Goal: Task Accomplishment & Management: Use online tool/utility

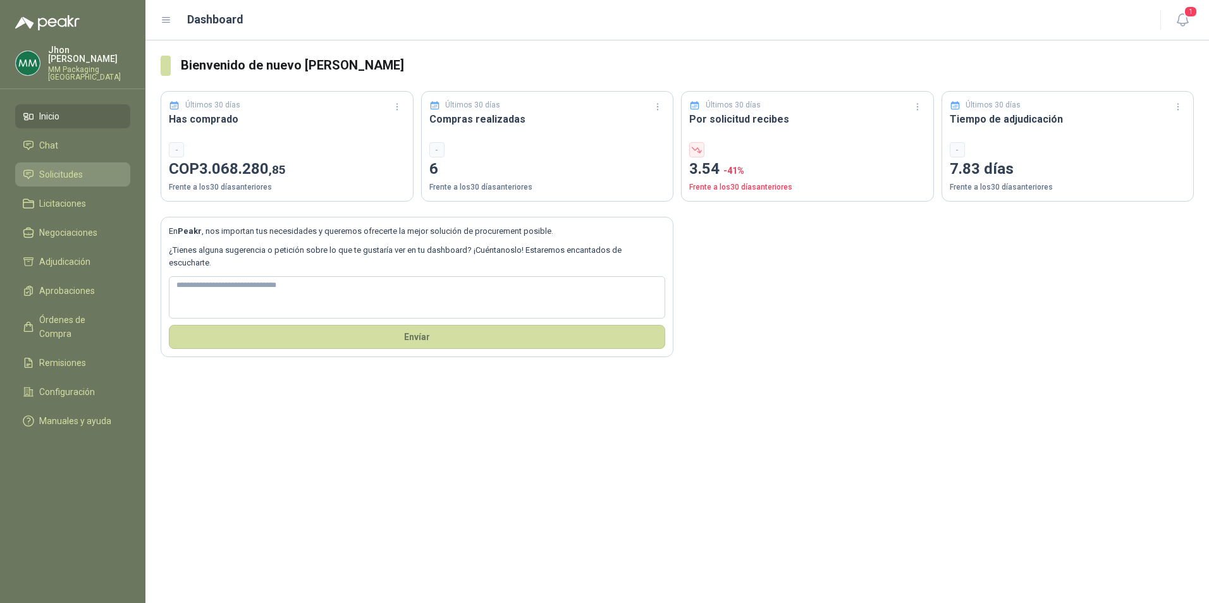
click at [50, 168] on span "Solicitudes" at bounding box center [61, 175] width 44 height 14
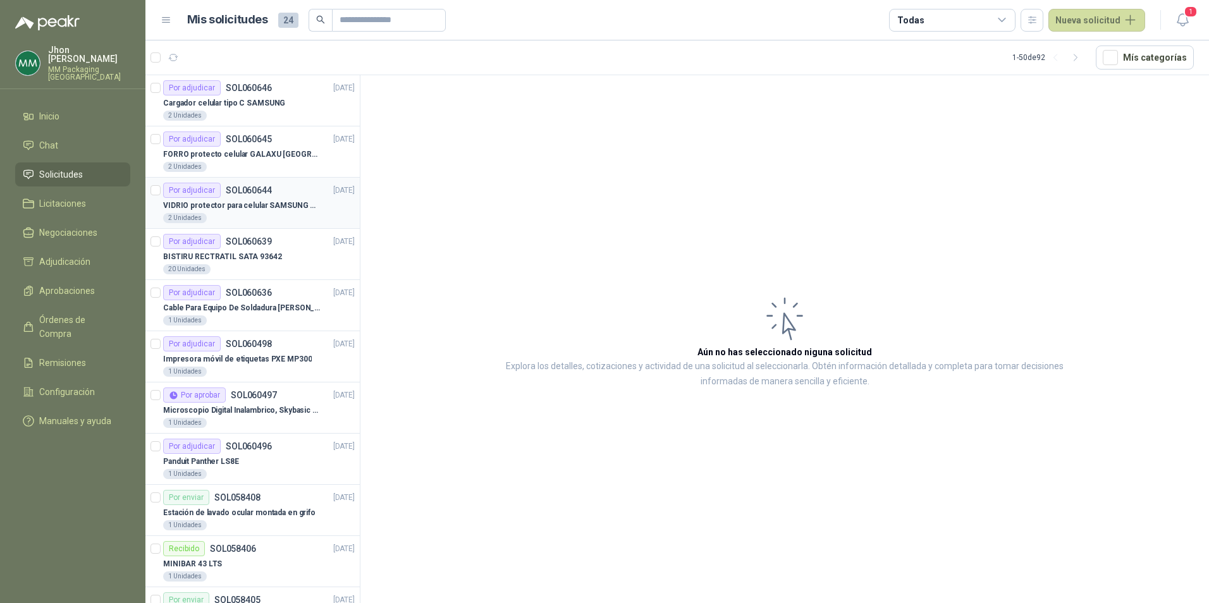
click at [257, 197] on div "Por adjudicar SOL060644" at bounding box center [217, 190] width 109 height 15
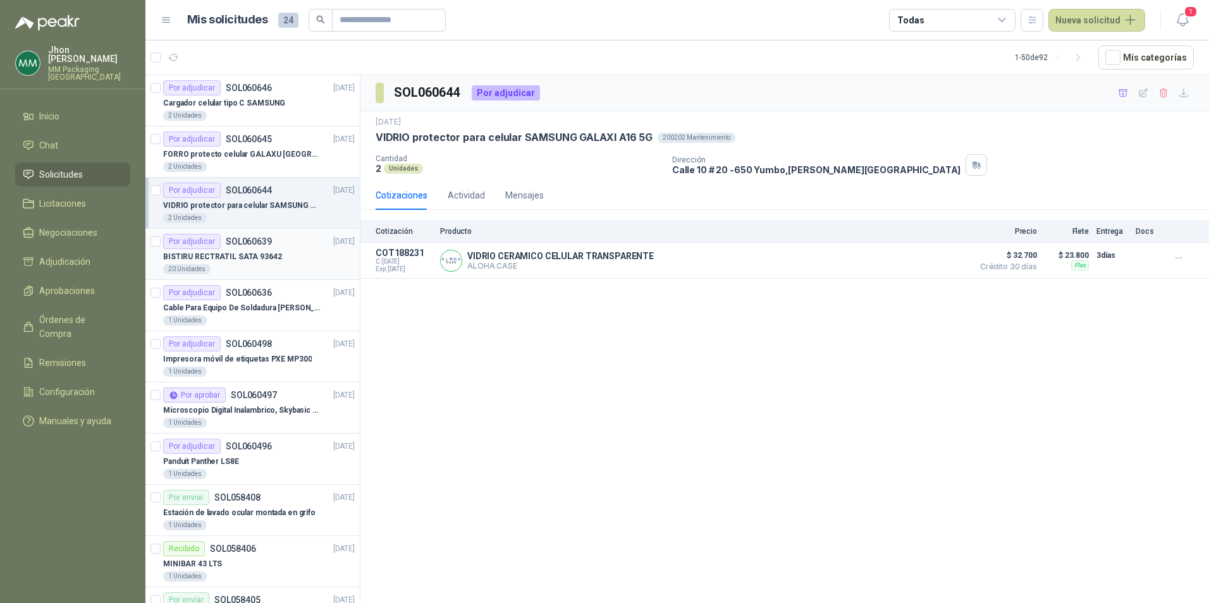
click at [243, 257] on p "BISTIRU RECTRATIL SATA 93642" at bounding box center [222, 257] width 119 height 12
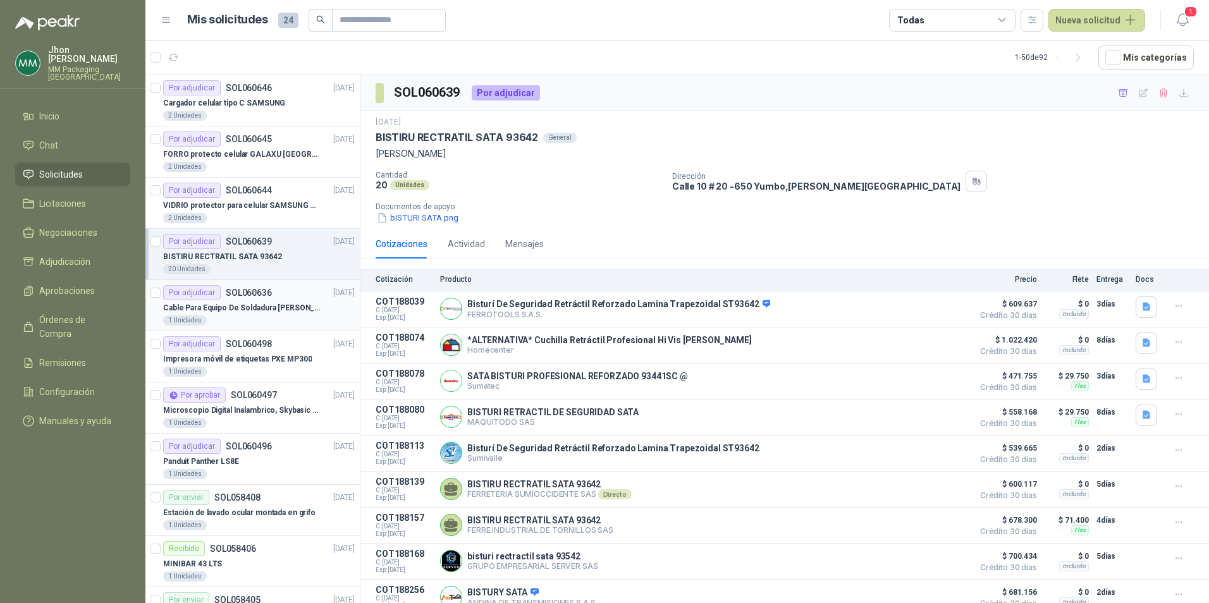
click at [303, 299] on div "Por adjudicar SOL060636 [DATE]" at bounding box center [259, 292] width 192 height 15
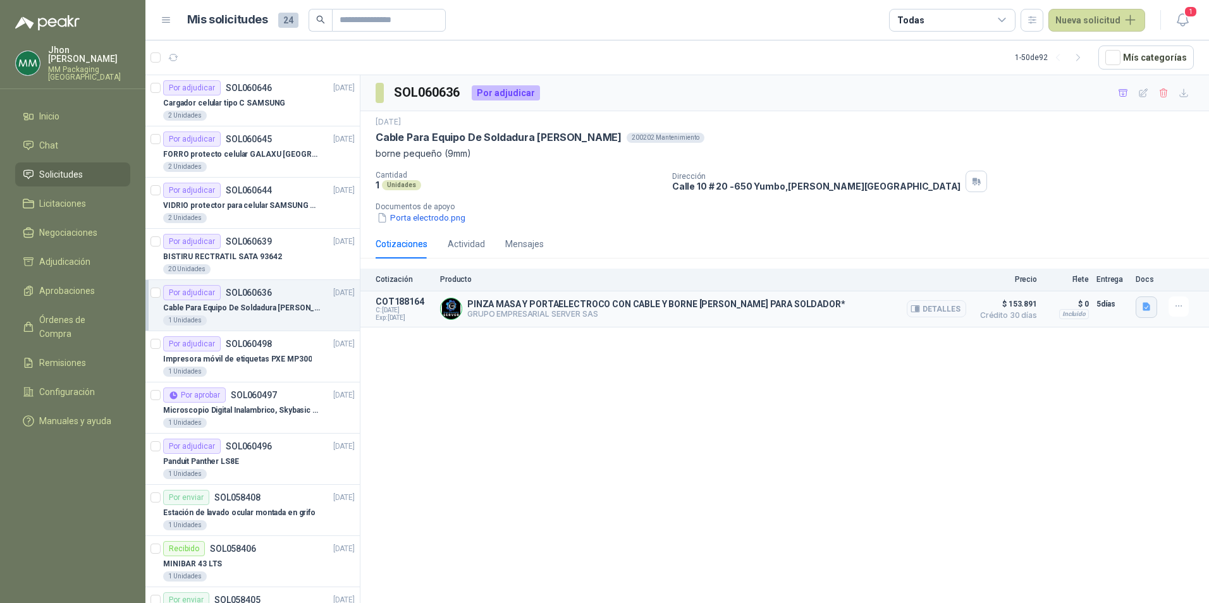
click at [1154, 304] on button "button" at bounding box center [1147, 308] width 22 height 22
click at [1117, 266] on button "image.png" at bounding box center [1121, 266] width 55 height 13
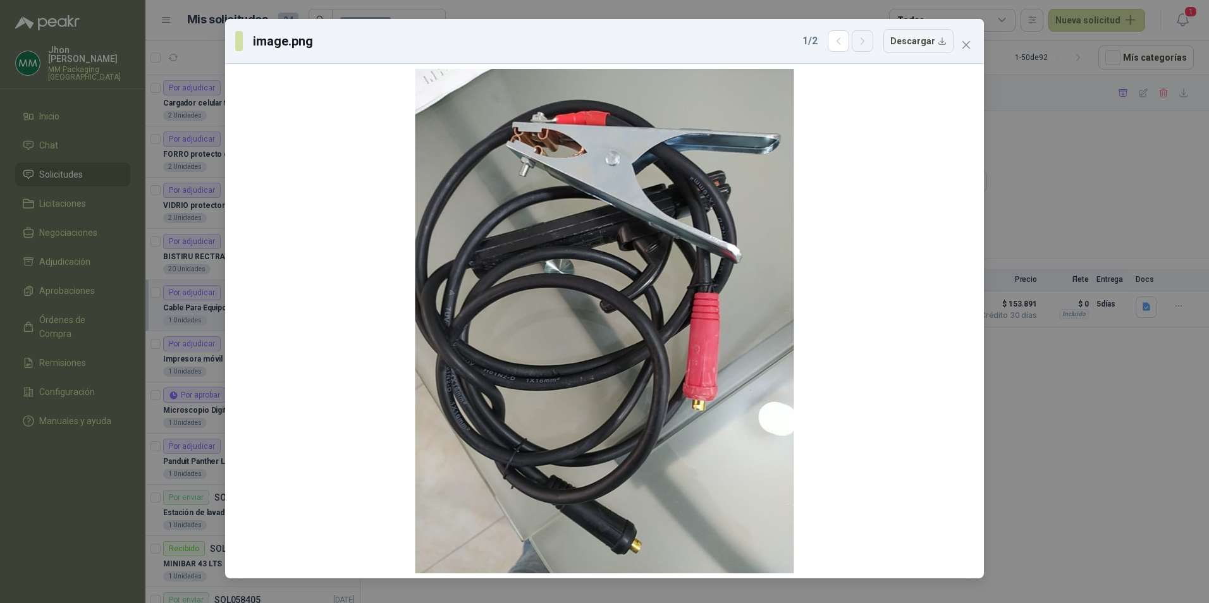
click at [873, 41] on button "button" at bounding box center [863, 41] width 22 height 22
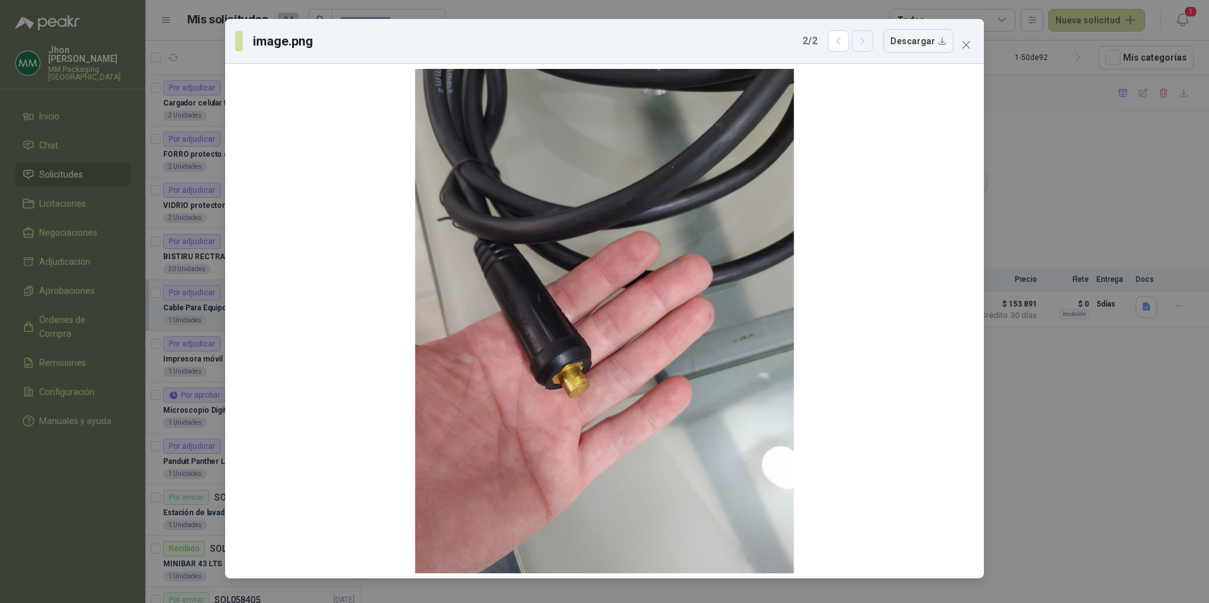
click at [868, 43] on icon "button" at bounding box center [863, 41] width 11 height 11
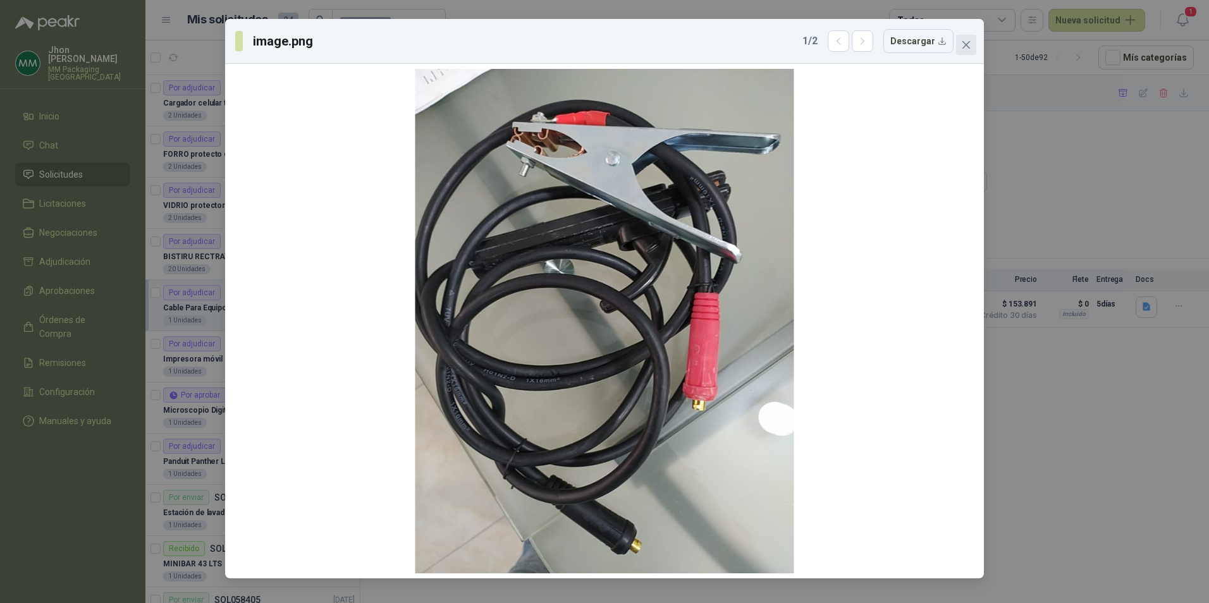
click at [964, 39] on button "Close" at bounding box center [966, 45] width 20 height 20
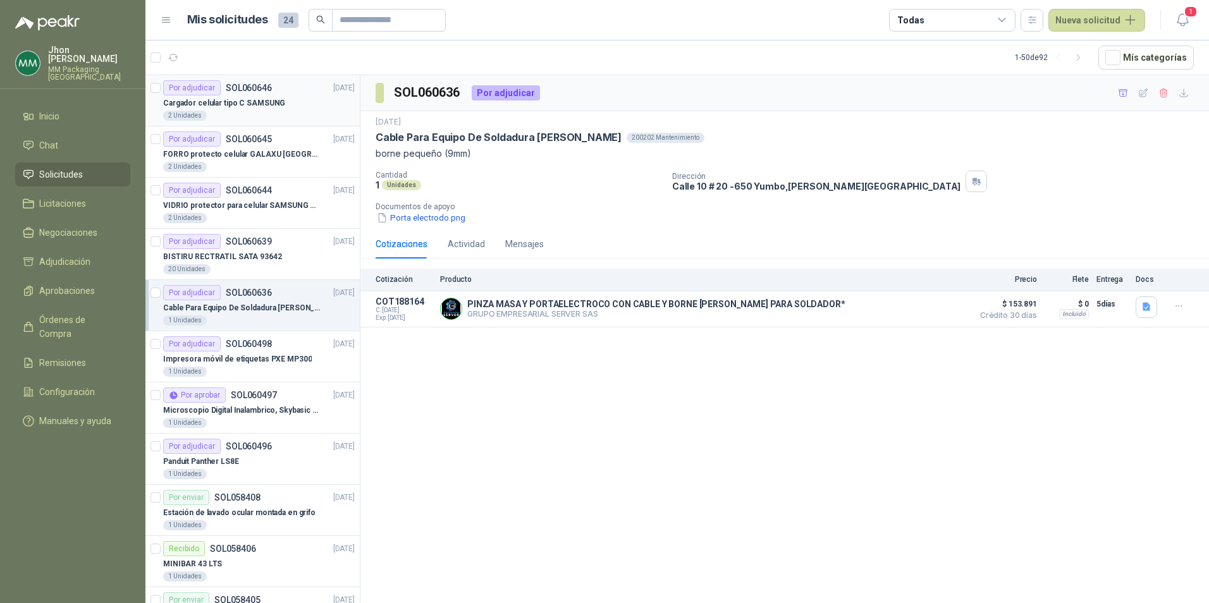
click at [240, 103] on p "Cargador celular tipo C SAMSUNG" at bounding box center [224, 103] width 122 height 12
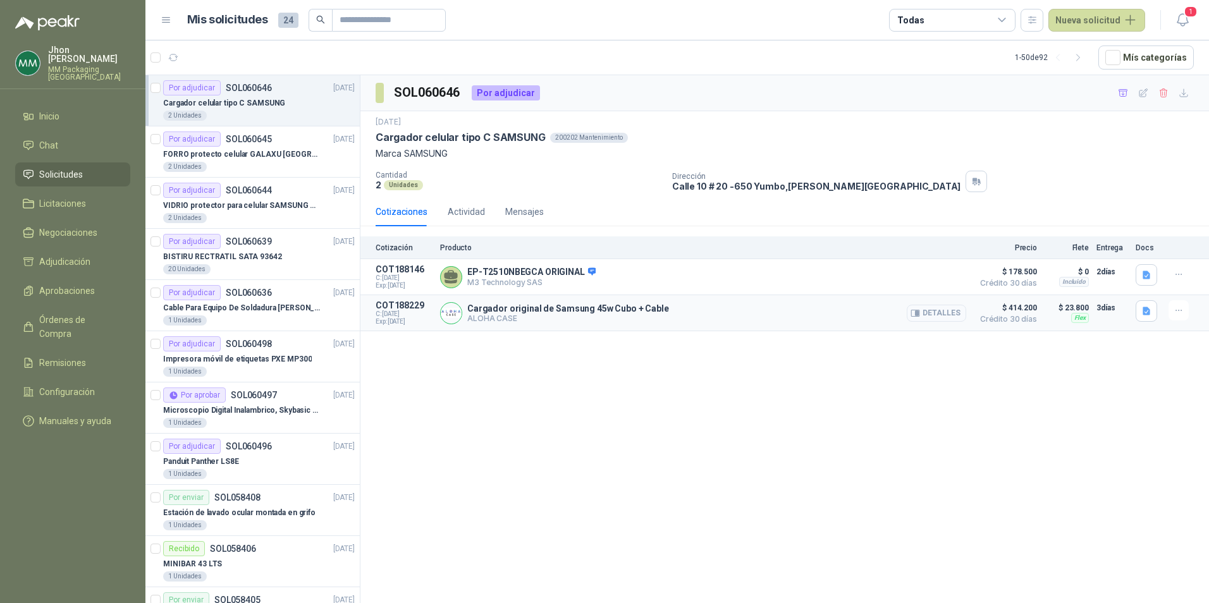
click at [930, 308] on button "Detalles" at bounding box center [936, 313] width 59 height 17
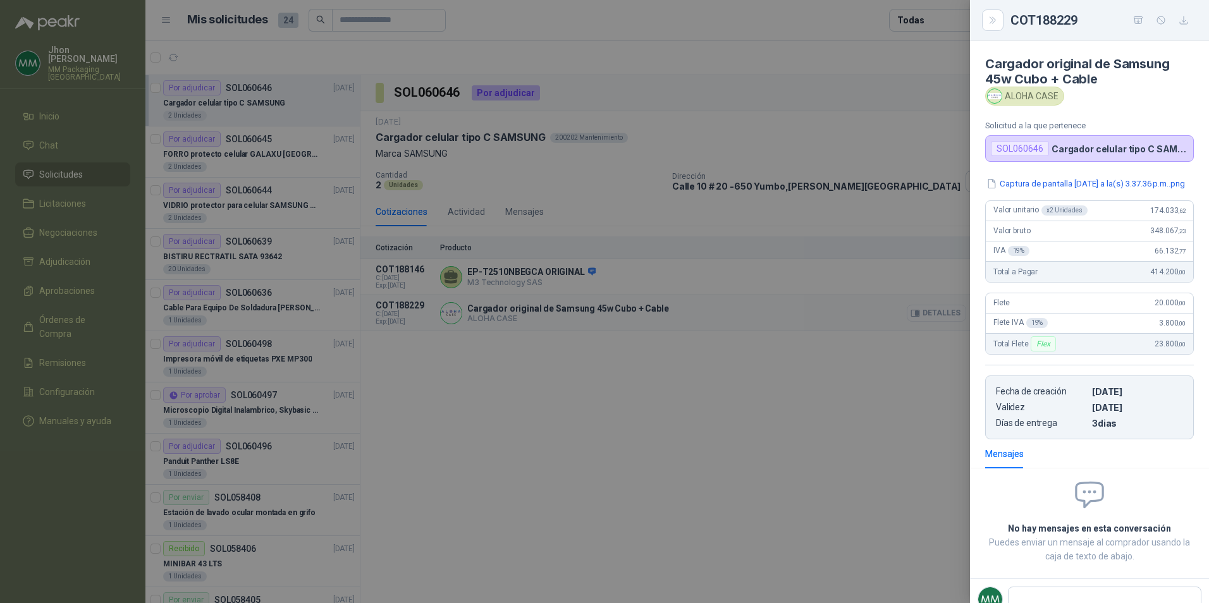
scroll to position [49, 0]
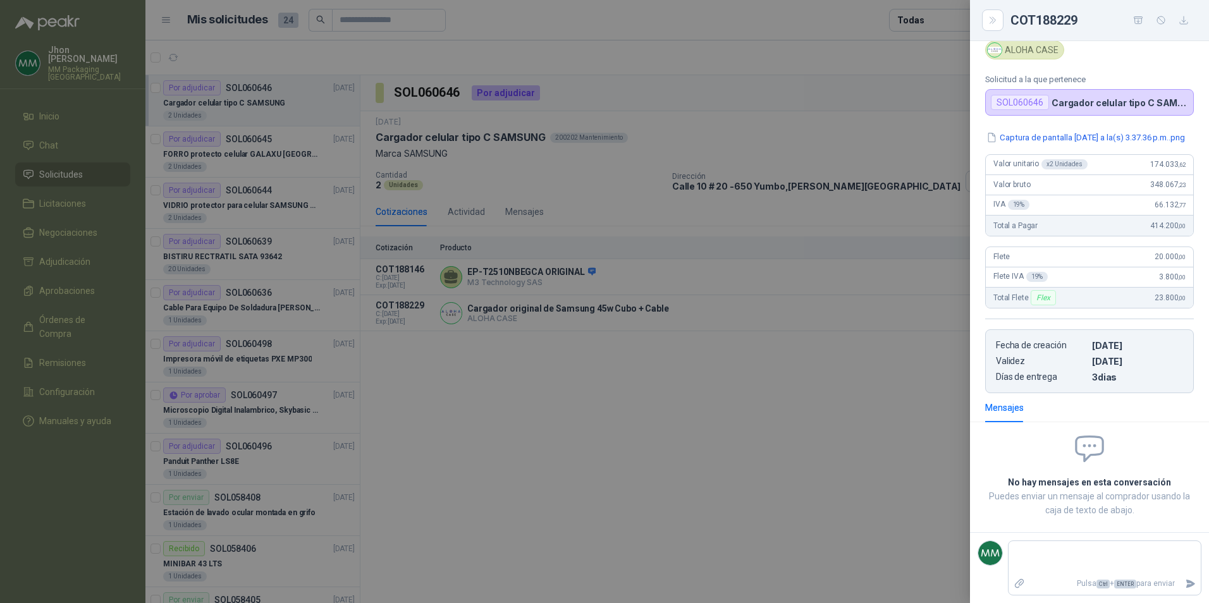
click at [522, 276] on div at bounding box center [604, 301] width 1209 height 603
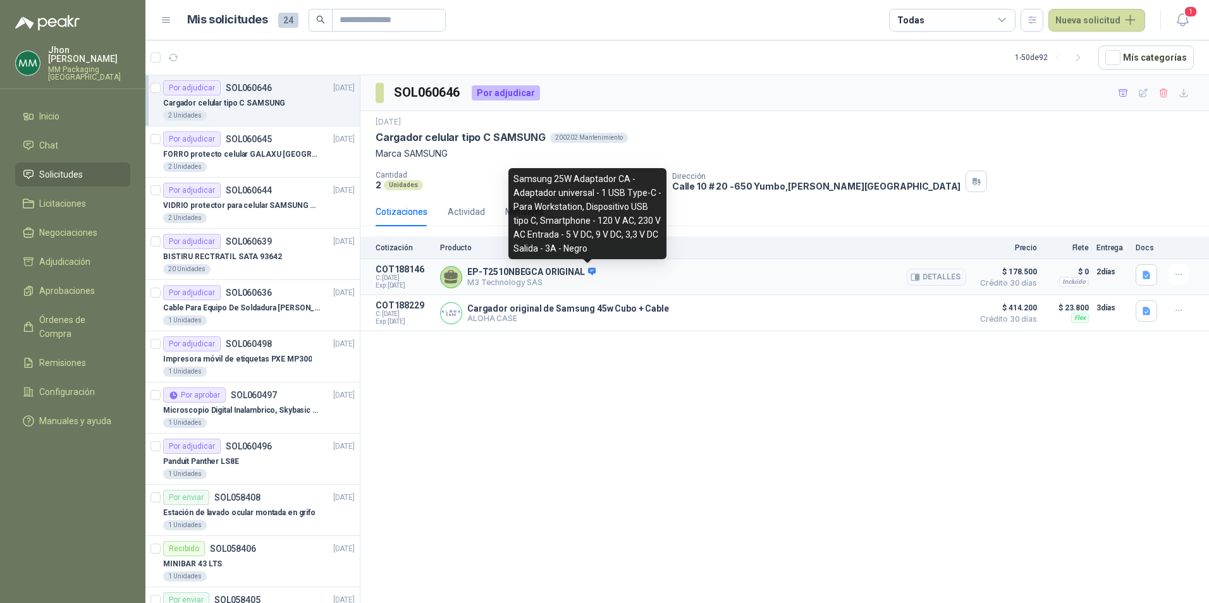
click at [588, 271] on icon at bounding box center [591, 271] width 9 height 9
click at [593, 267] on icon at bounding box center [591, 271] width 9 height 9
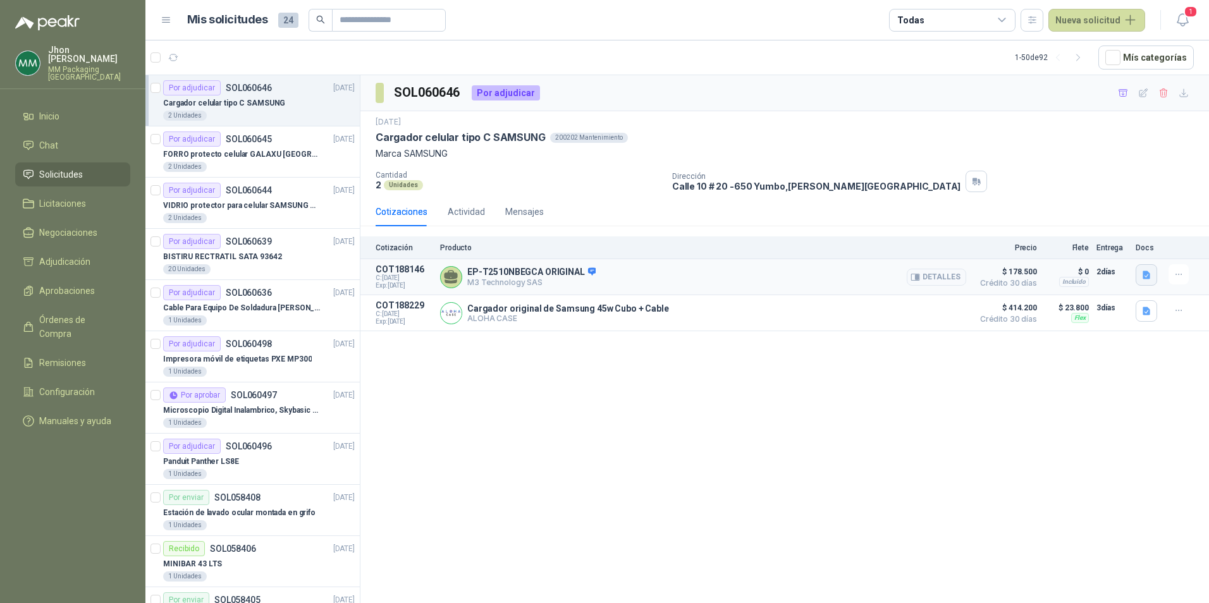
click at [1141, 271] on icon "button" at bounding box center [1146, 275] width 11 height 11
click at [1081, 243] on button "adaptador SAMSUNG.pdf" at bounding box center [1093, 247] width 112 height 13
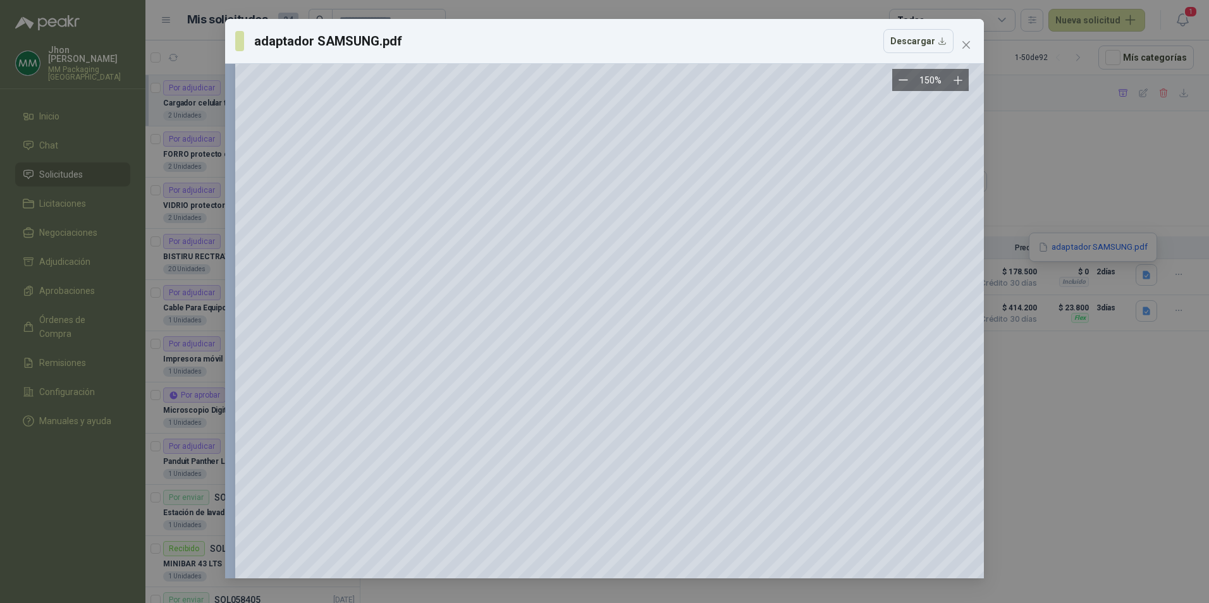
scroll to position [0, 0]
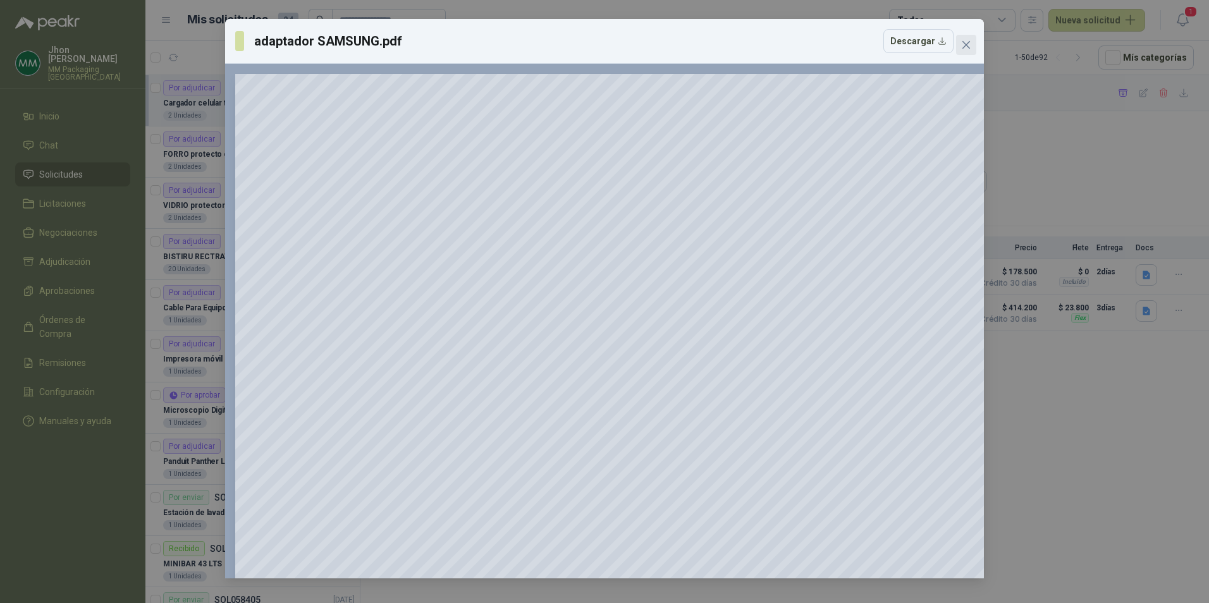
click at [968, 43] on icon "close" at bounding box center [967, 45] width 8 height 8
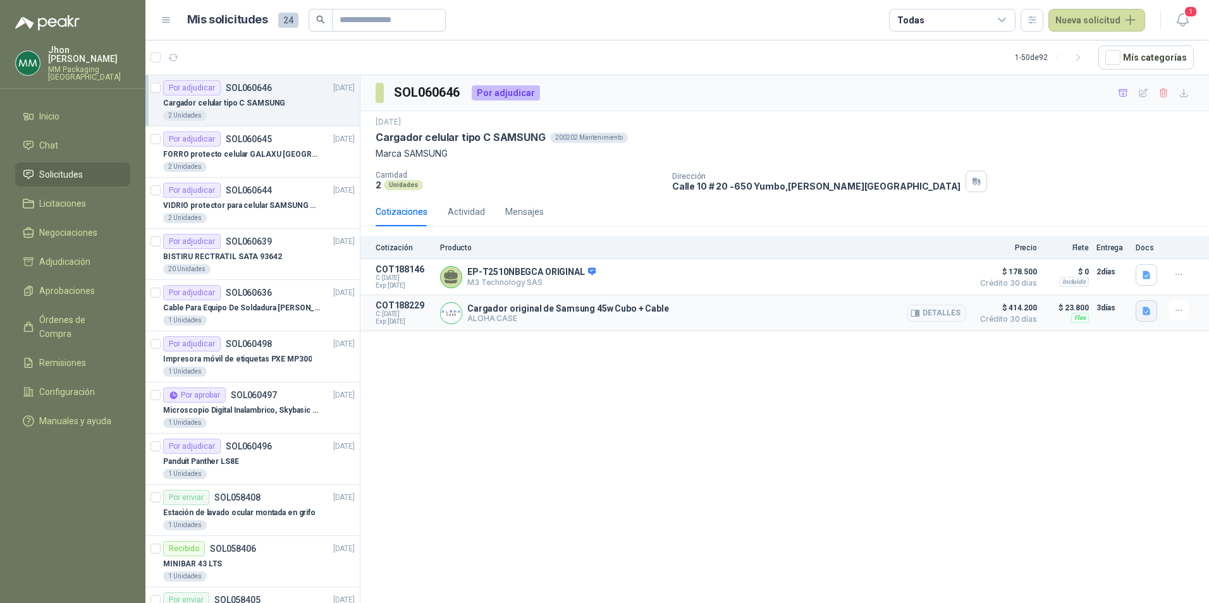
drag, startPoint x: 1147, startPoint y: 311, endPoint x: 1150, endPoint y: 318, distance: 7.6
click at [1147, 314] on icon "button" at bounding box center [1147, 311] width 8 height 8
click at [1038, 281] on button "Captura de pantalla [DATE] a la(s) 3.37.36 p.m..png" at bounding box center [1048, 284] width 201 height 13
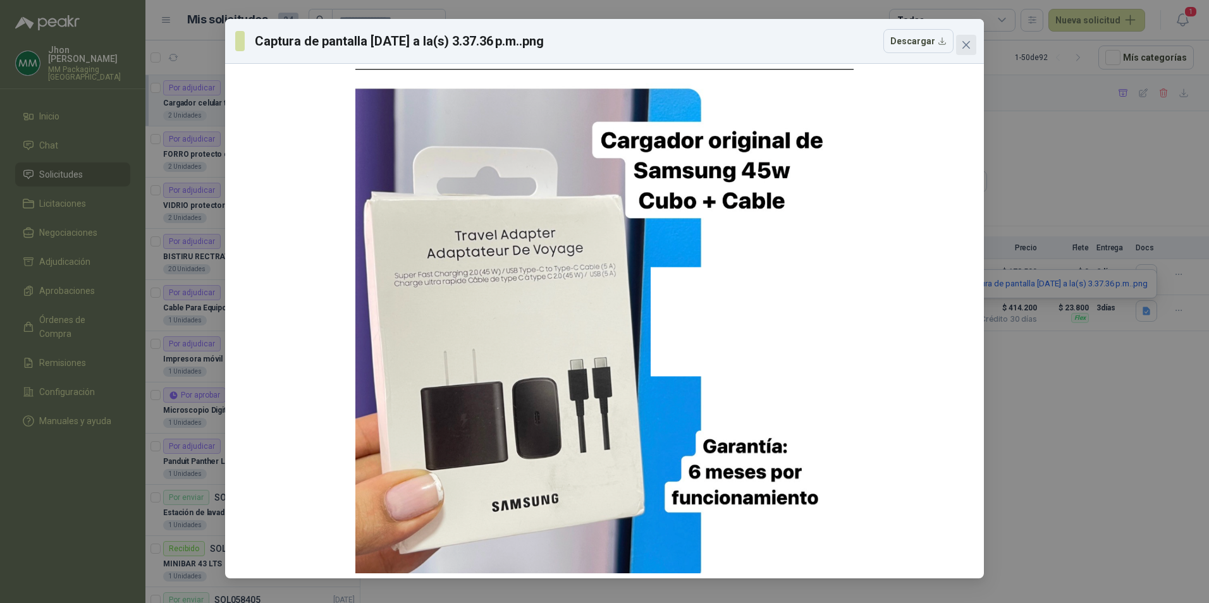
click at [966, 42] on icon "close" at bounding box center [966, 45] width 10 height 10
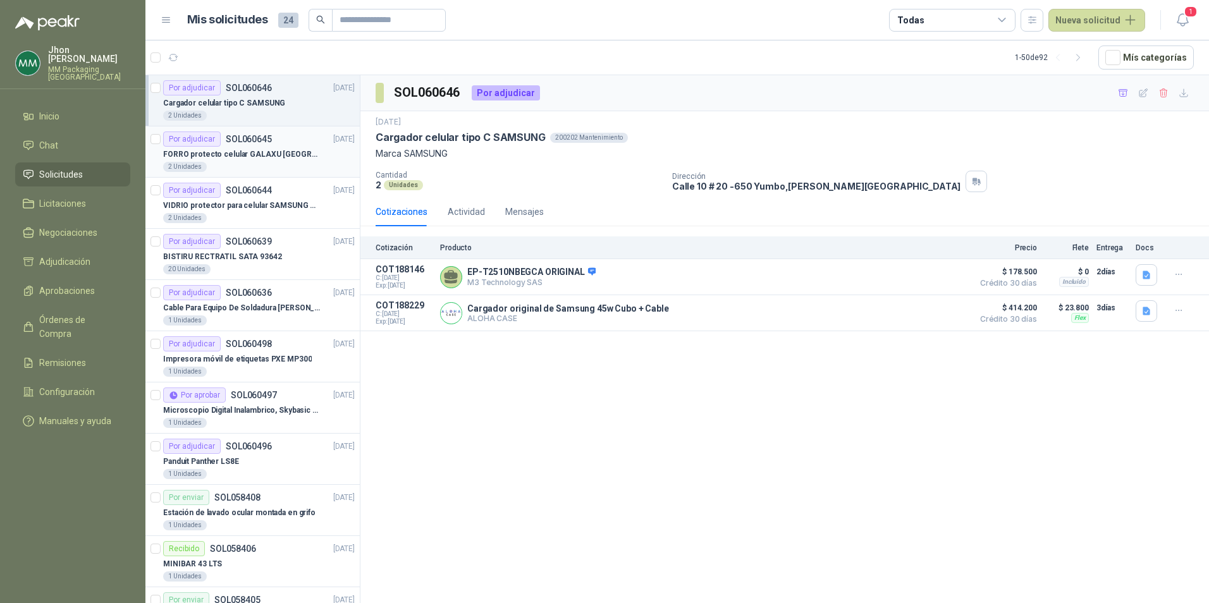
click at [288, 155] on p "FORRO protecto celular GALAXU [GEOGRAPHIC_DATA] A16 5G" at bounding box center [241, 155] width 157 height 12
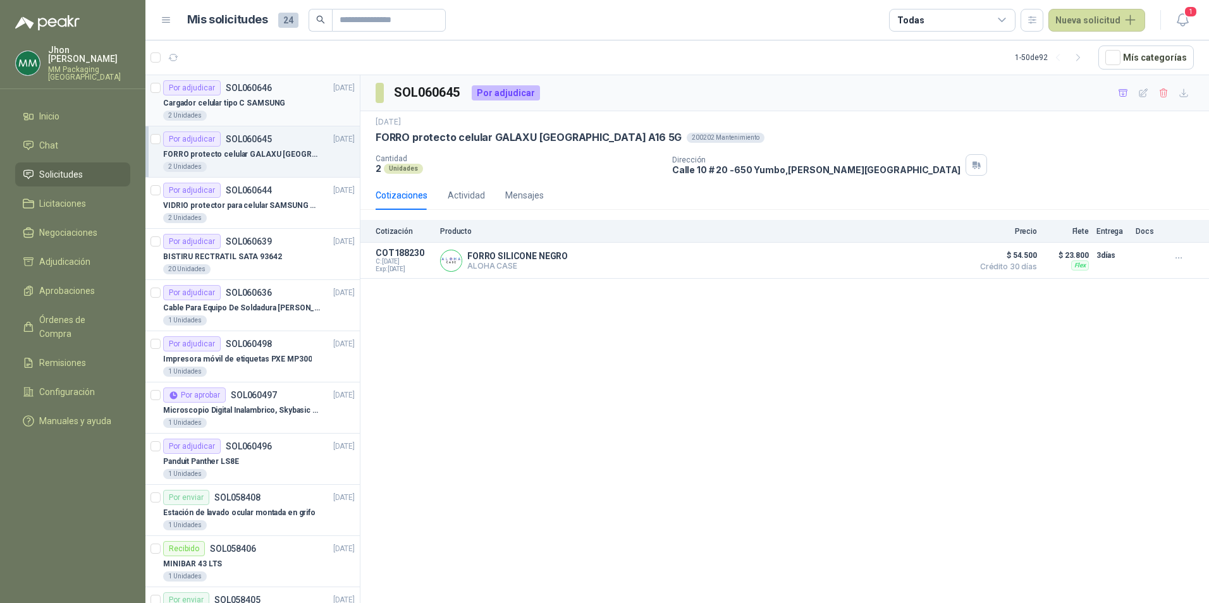
click at [292, 90] on div "Por adjudicar SOL060646 [DATE]" at bounding box center [259, 87] width 192 height 15
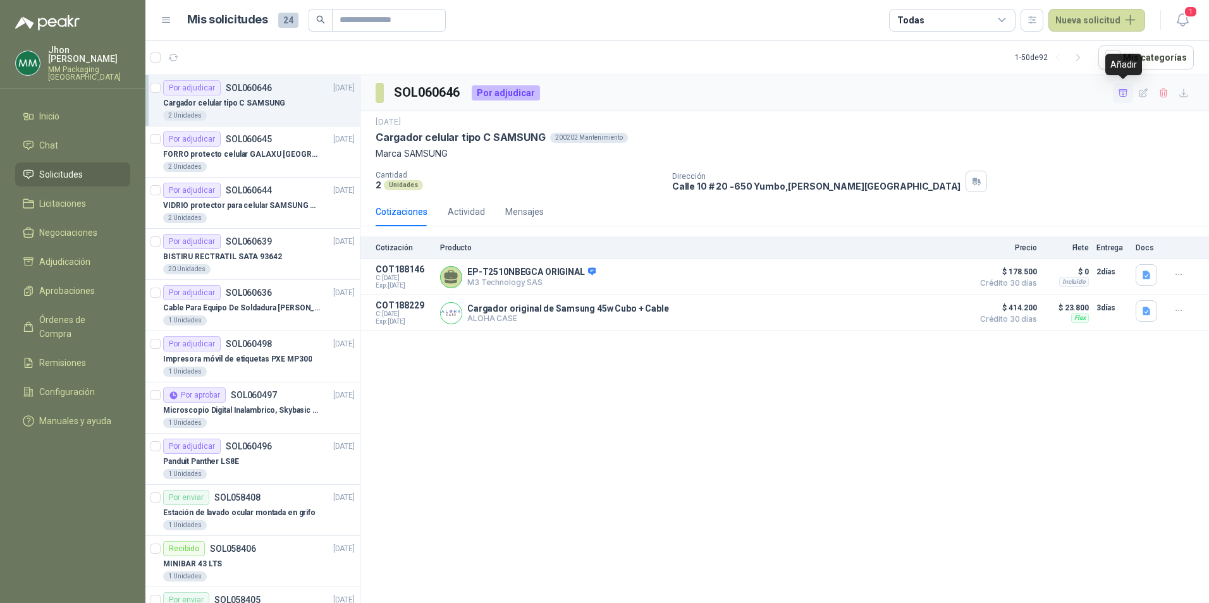
click at [1122, 93] on icon "button" at bounding box center [1123, 93] width 11 height 11
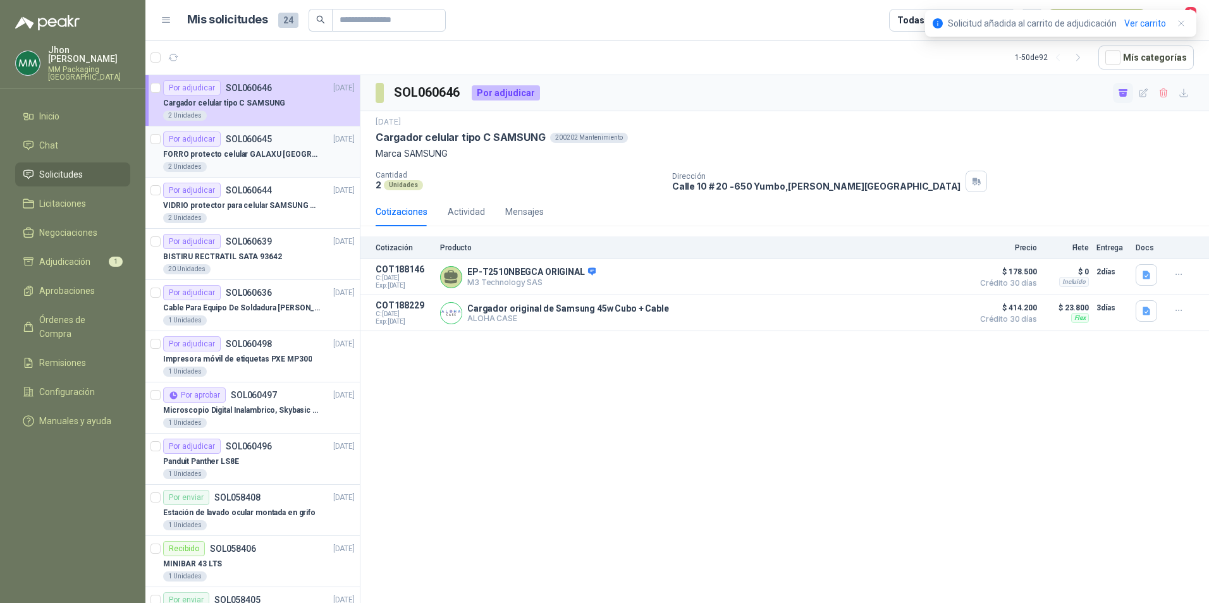
click at [235, 135] on p "SOL060645" at bounding box center [249, 139] width 46 height 9
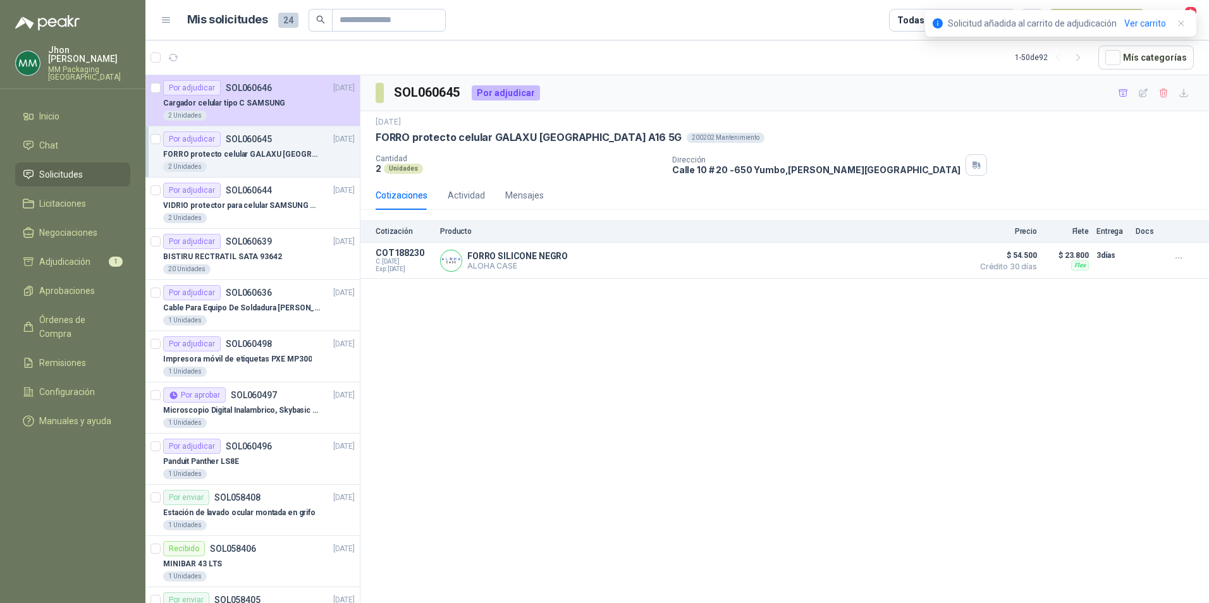
click at [272, 152] on p "FORRO protecto celular GALAXU [GEOGRAPHIC_DATA] A16 5G" at bounding box center [241, 155] width 157 height 12
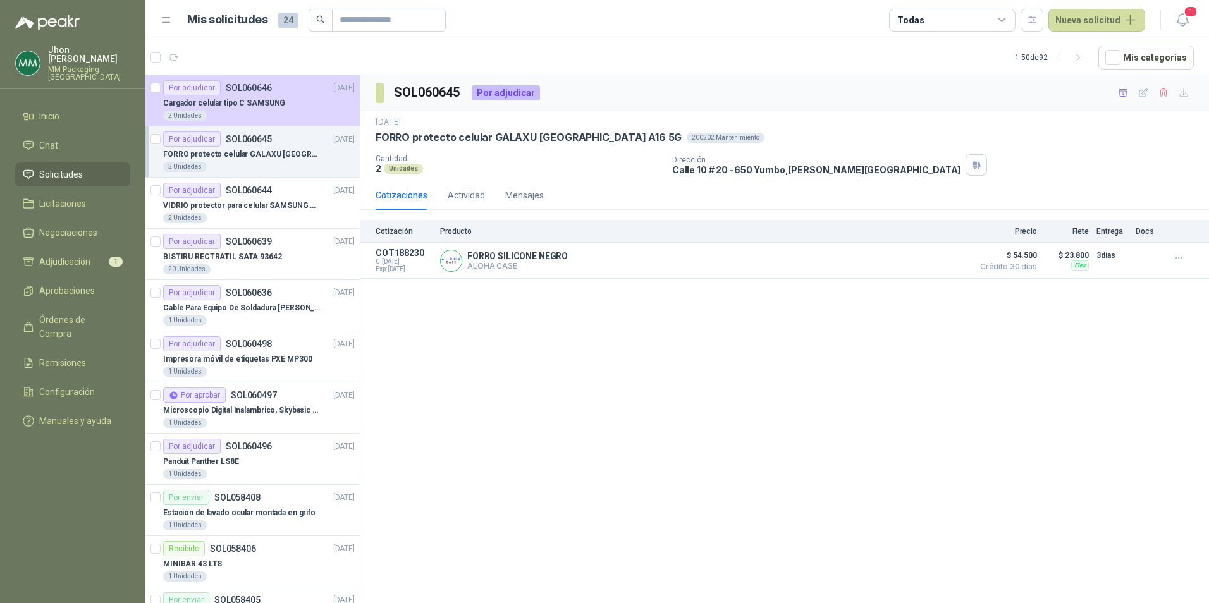
click at [295, 133] on div "Por adjudicar SOL060645 [DATE]" at bounding box center [259, 139] width 192 height 15
click at [1121, 92] on icon "button" at bounding box center [1123, 93] width 11 height 11
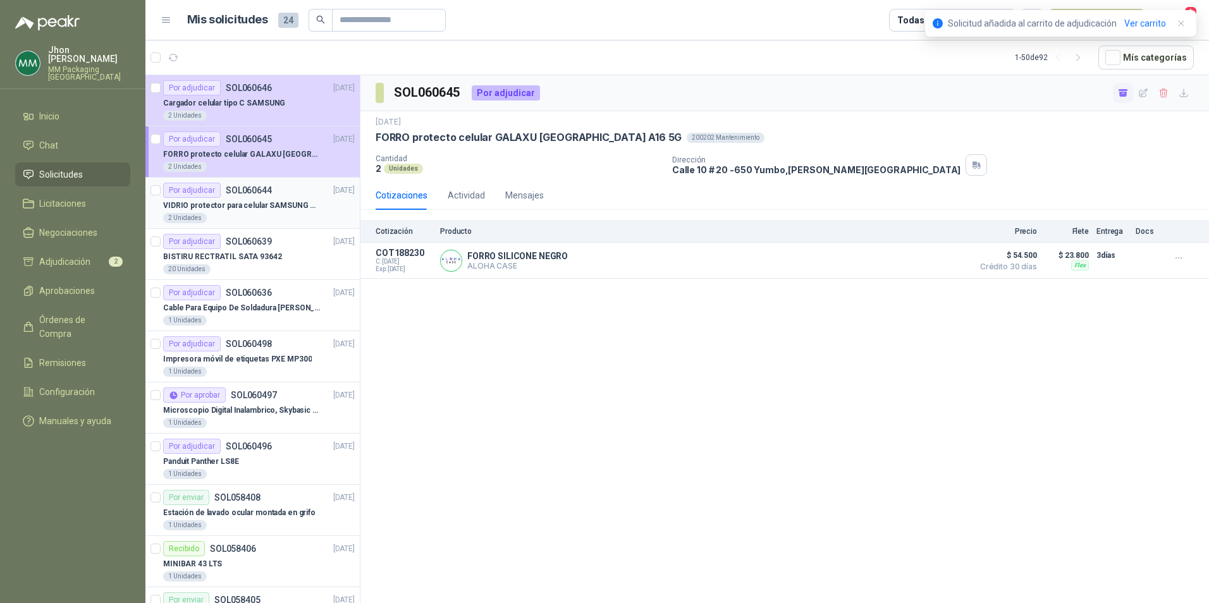
click at [268, 194] on p "SOL060644" at bounding box center [249, 190] width 46 height 9
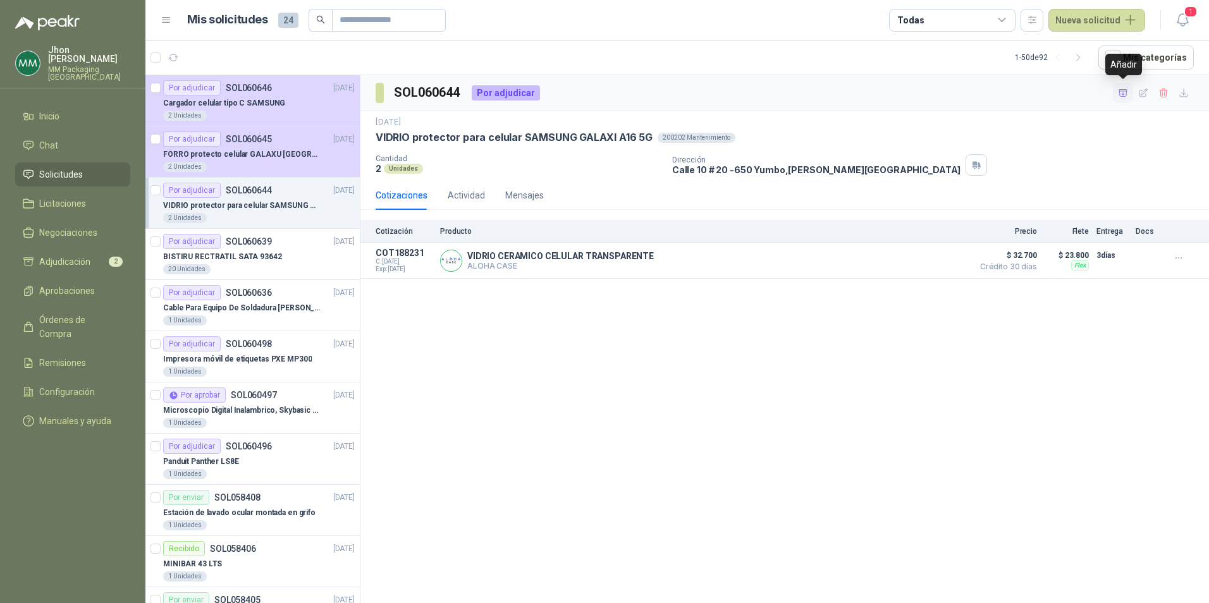
click at [1126, 95] on icon "button" at bounding box center [1123, 92] width 9 height 7
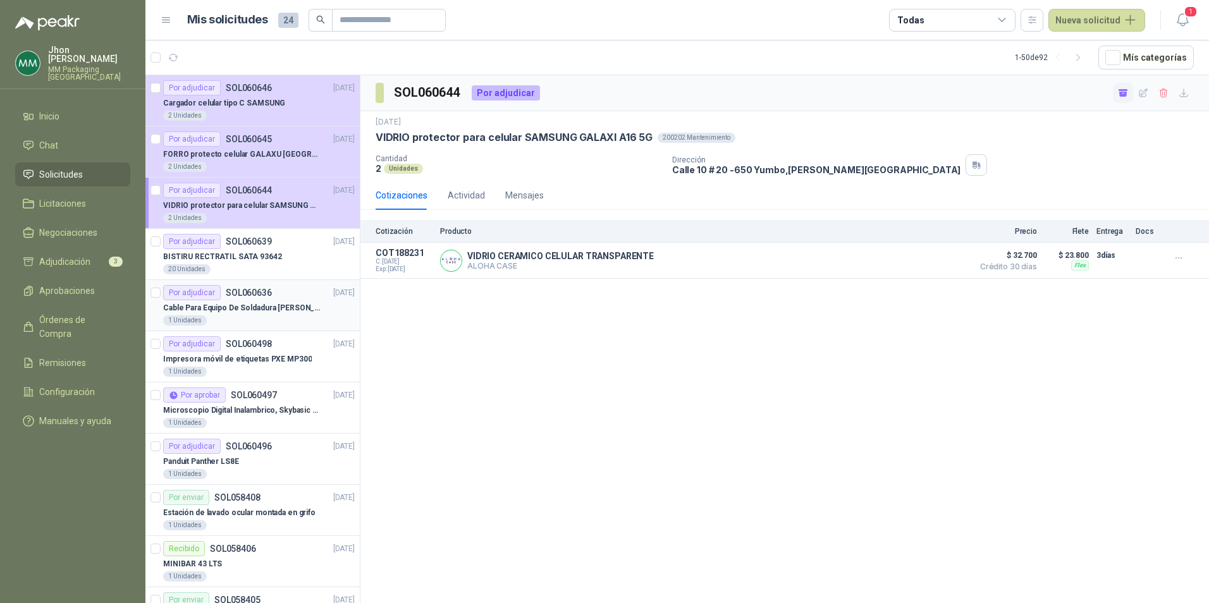
click at [290, 297] on div "Por adjudicar SOL060636 [DATE]" at bounding box center [259, 292] width 192 height 15
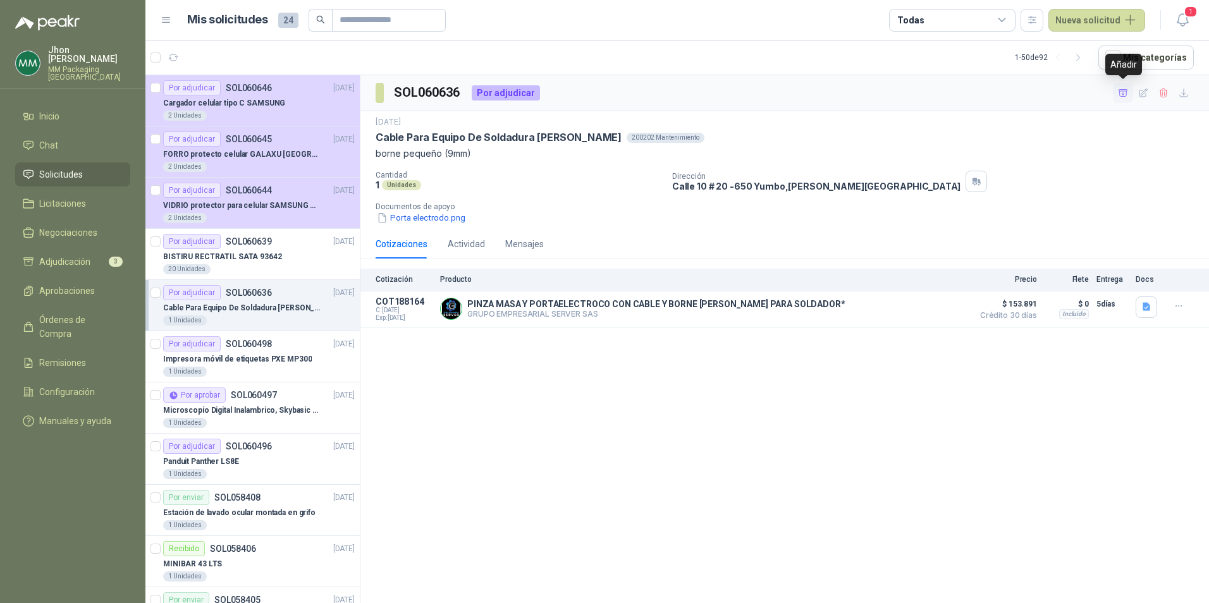
click at [1124, 94] on icon "button" at bounding box center [1123, 92] width 9 height 7
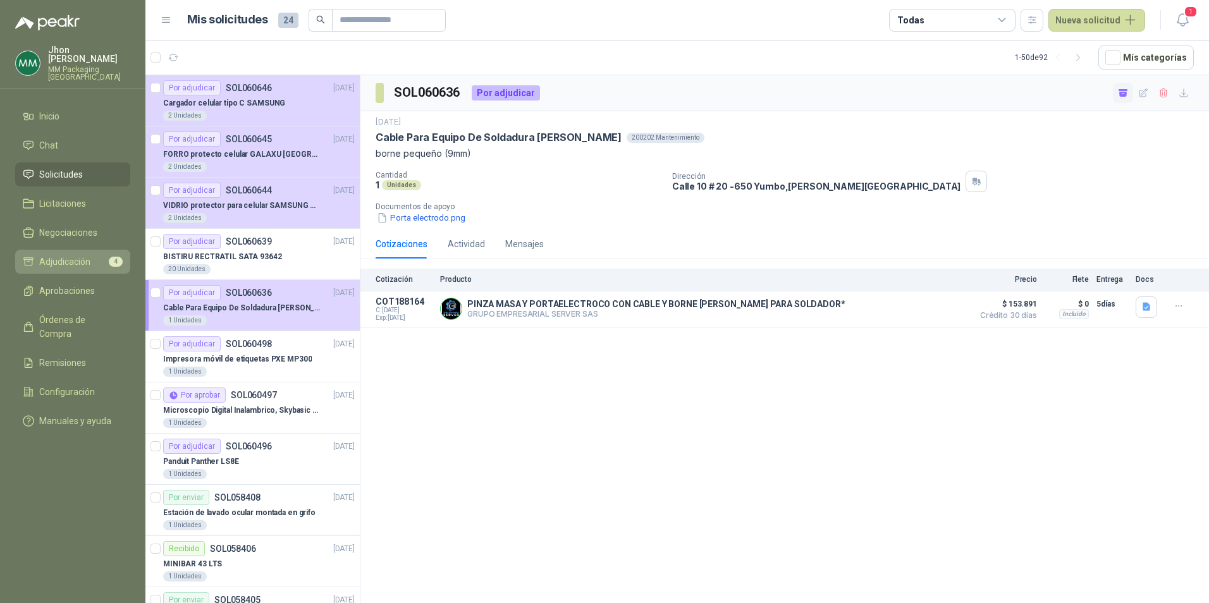
click at [59, 256] on span "Adjudicación" at bounding box center [64, 262] width 51 height 14
